Goal: Transaction & Acquisition: Purchase product/service

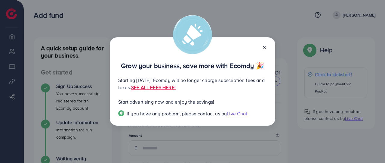
drag, startPoint x: 230, startPoint y: 45, endPoint x: 263, endPoint y: 42, distance: 32.7
click at [263, 42] on div "Grow your business, save more with Ecomdy 🎉 Starting [DATE], Ecomdy will no lon…" at bounding box center [192, 81] width 165 height 88
click at [176, 88] on link "SEE ALL FEES HERE!" at bounding box center [153, 87] width 45 height 7
click at [265, 47] on line at bounding box center [264, 47] width 2 height 2
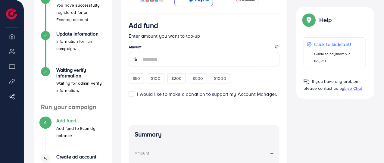
scroll to position [90, 0]
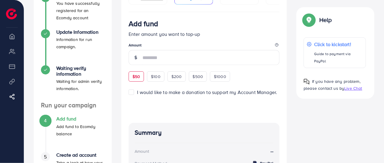
click at [138, 79] on span "$50" at bounding box center [136, 76] width 8 height 6
type input "**"
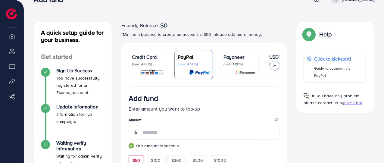
scroll to position [0, 0]
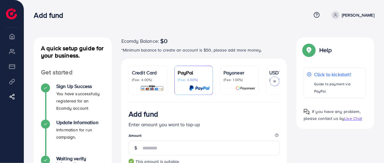
click at [236, 74] on p "Payoneer" at bounding box center [239, 72] width 32 height 7
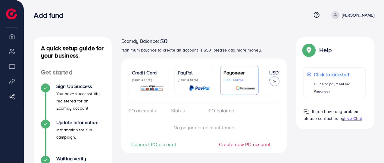
click at [273, 82] on icon at bounding box center [274, 81] width 4 height 4
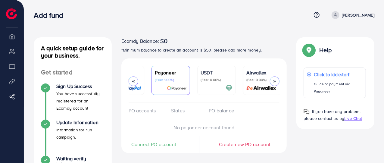
scroll to position [0, 70]
click at [205, 80] on p "(Fee: 0.00%)" at bounding box center [215, 79] width 32 height 5
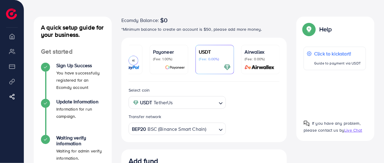
scroll to position [30, 0]
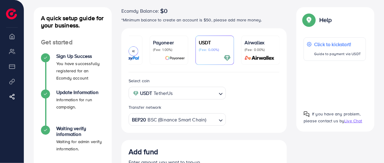
click at [221, 121] on polyline "Search for option" at bounding box center [220, 120] width 3 height 2
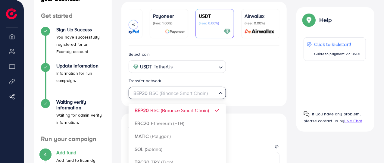
scroll to position [90, 0]
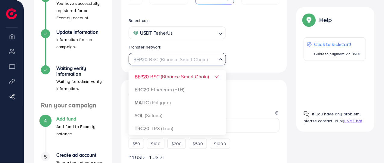
click at [221, 61] on icon "Search for option" at bounding box center [220, 59] width 6 height 6
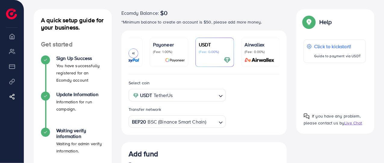
scroll to position [0, 0]
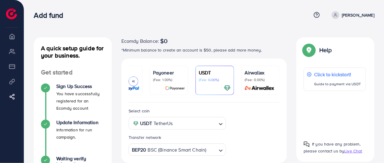
click at [337, 112] on div at bounding box center [334, 113] width 62 height 35
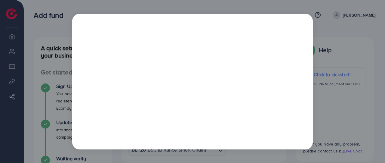
click at [337, 26] on div at bounding box center [192, 81] width 385 height 163
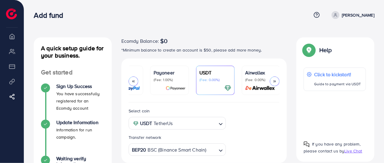
click at [167, 75] on p "Payoneer" at bounding box center [169, 72] width 32 height 7
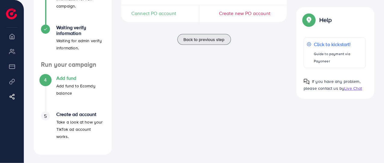
scroll to position [132, 0]
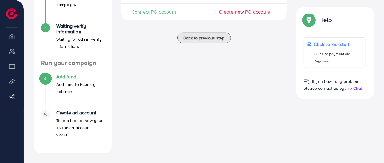
click at [69, 78] on h4 "Add fund" at bounding box center [80, 77] width 48 height 6
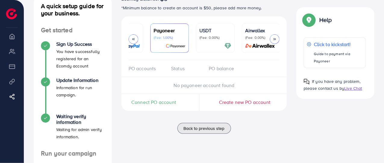
click at [175, 71] on div "Status" at bounding box center [185, 68] width 38 height 7
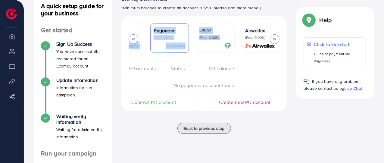
drag, startPoint x: 211, startPoint y: 59, endPoint x: 138, endPoint y: 57, distance: 72.8
click at [138, 57] on ul "Credit Card (Fee: 4.00%) PayPal (Fee: 4.50%) Payoneer (Fee: 1.00%) USDT (Fee: 0…" at bounding box center [203, 41] width 151 height 37
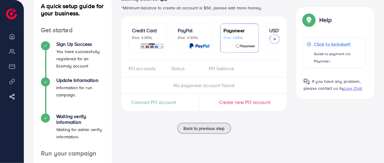
drag, startPoint x: 166, startPoint y: 59, endPoint x: 137, endPoint y: 59, distance: 28.3
click at [138, 59] on ul "Credit Card (Fee: 4.00%) PayPal (Fee: 4.50%) Payoneer (Fee: 1.00%) USDT (Fee: 0…" at bounding box center [203, 41] width 151 height 37
click at [220, 32] on link "Payoneer (Fee: 1.00%)" at bounding box center [239, 37] width 39 height 29
click at [230, 32] on p "Payoneer" at bounding box center [239, 30] width 32 height 7
click at [229, 37] on p "(Fee: 1.00%)" at bounding box center [239, 37] width 32 height 5
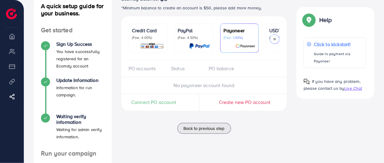
click at [150, 104] on span "Connect PO account" at bounding box center [153, 102] width 45 height 7
